Goal: Task Accomplishment & Management: Use online tool/utility

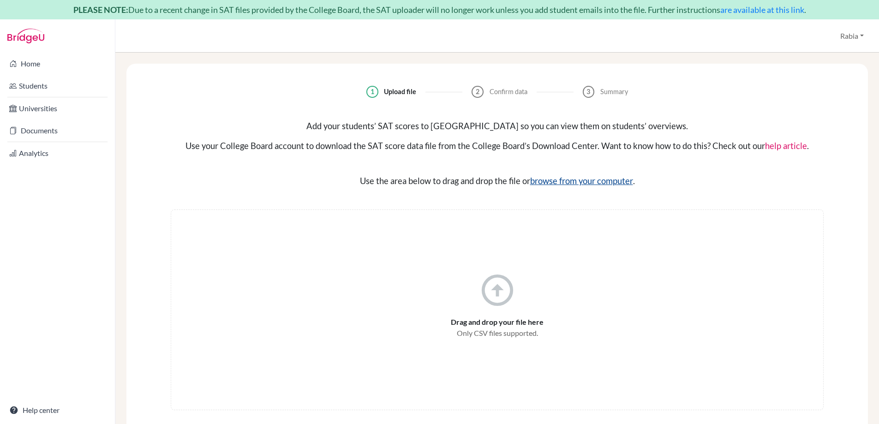
click at [605, 184] on input "file" at bounding box center [585, 180] width 111 height 11
click at [590, 178] on input "file" at bounding box center [585, 180] width 111 height 11
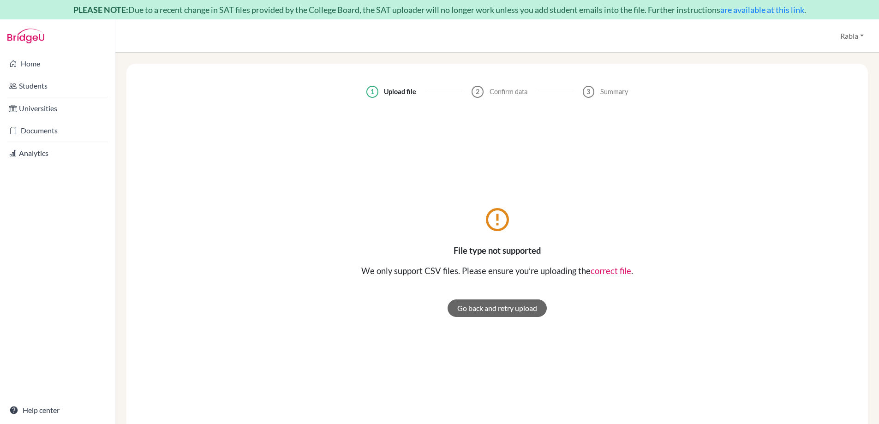
click at [614, 268] on link "correct file" at bounding box center [611, 271] width 41 height 10
click at [156, 9] on span "Due to a recent change in SAT files provided by the College Board, the SAT uplo…" at bounding box center [424, 10] width 592 height 10
click at [788, 9] on link "are available at this link" at bounding box center [763, 10] width 84 height 10
click at [510, 308] on link "Go back and retry upload" at bounding box center [497, 309] width 99 height 18
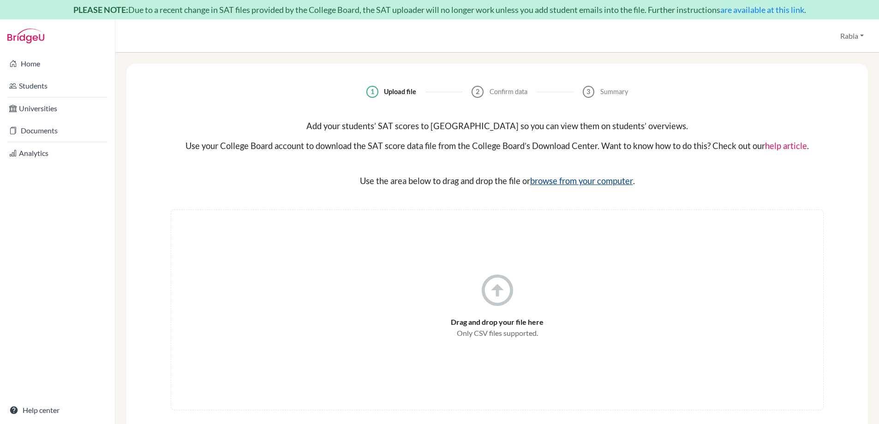
click at [557, 182] on input "file" at bounding box center [585, 180] width 111 height 11
